Goal: Task Accomplishment & Management: Use online tool/utility

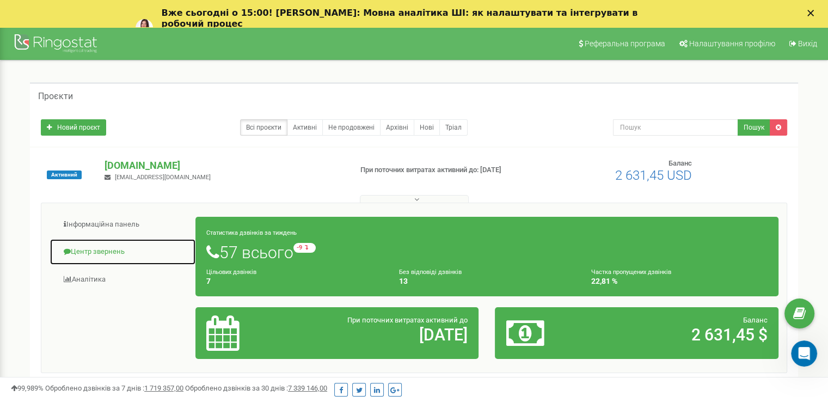
click at [99, 248] on link "Центр звернень" at bounding box center [123, 251] width 146 height 27
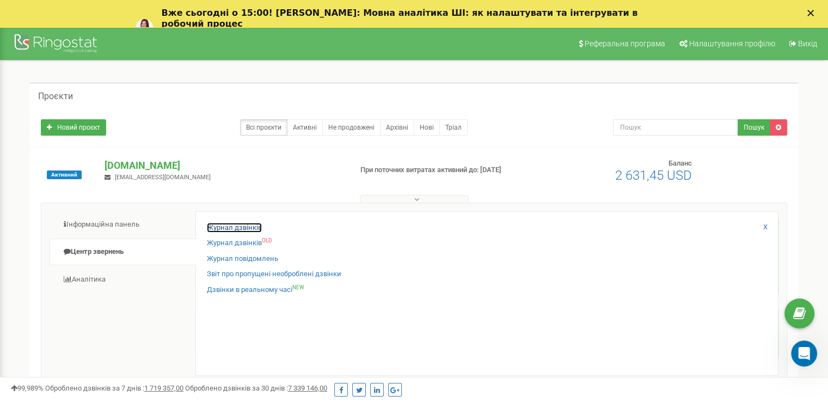
click at [232, 225] on link "Журнал дзвінків" at bounding box center [234, 228] width 55 height 10
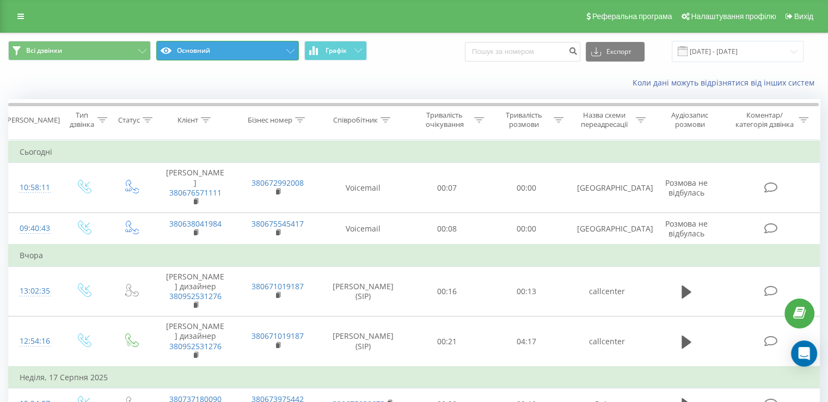
click at [285, 49] on button "Основний" at bounding box center [227, 51] width 143 height 20
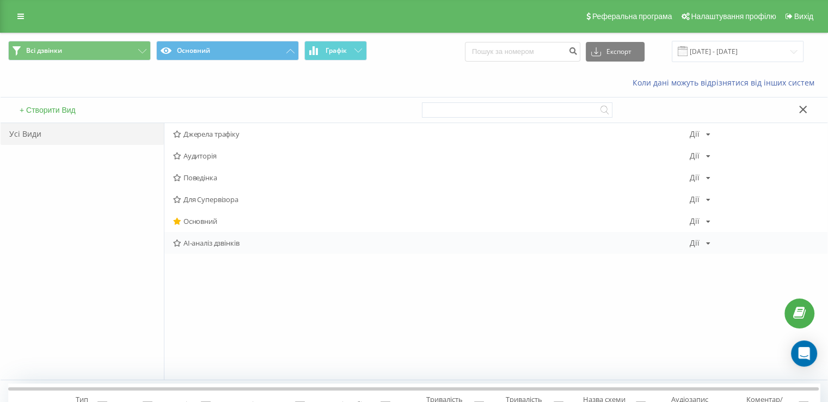
click at [214, 239] on span "AI-аналіз дзвінків" at bounding box center [431, 243] width 516 height 8
